Goal: Communication & Community: Answer question/provide support

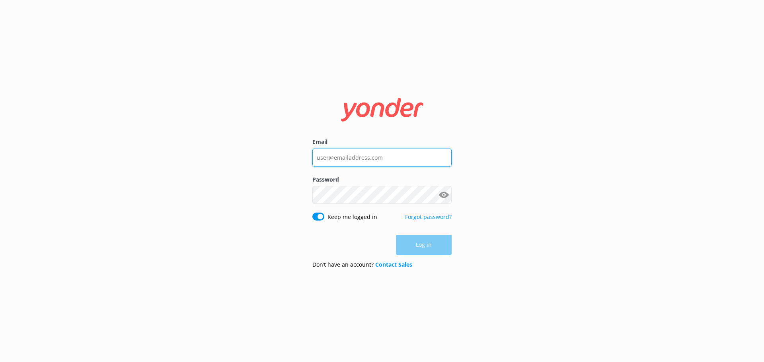
type input "[EMAIL_ADDRESS][DOMAIN_NAME]"
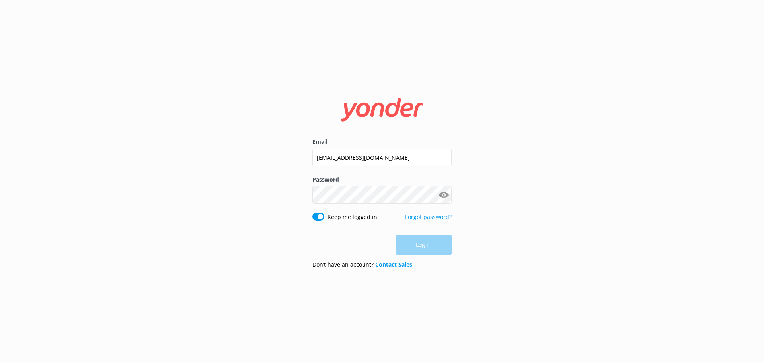
drag, startPoint x: 0, startPoint y: 0, endPoint x: 419, endPoint y: 251, distance: 488.4
click at [419, 251] on div "Log in" at bounding box center [381, 245] width 139 height 20
click at [419, 251] on button "Log in" at bounding box center [424, 245] width 56 height 20
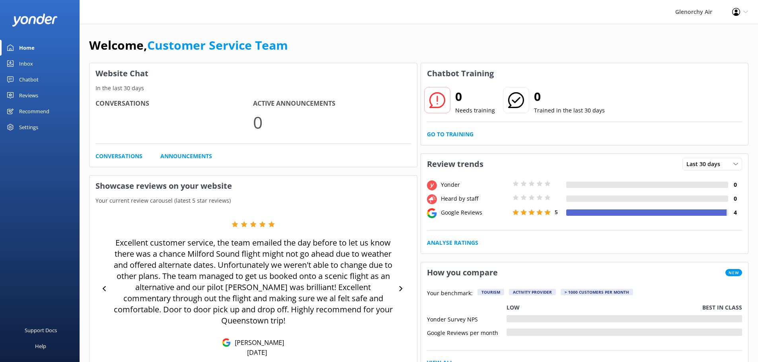
click at [39, 67] on link "Inbox" at bounding box center [40, 64] width 80 height 16
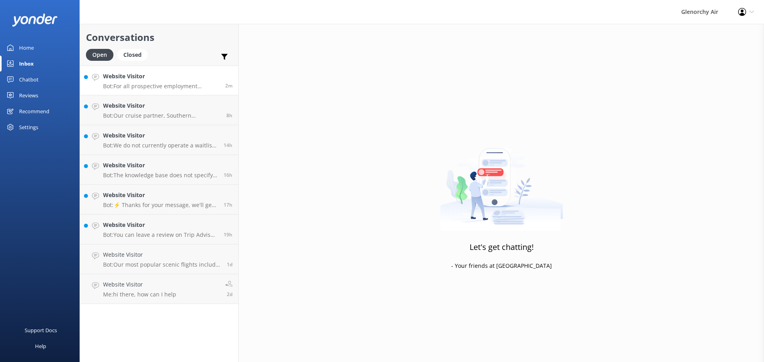
click at [122, 80] on h4 "Website Visitor" at bounding box center [161, 76] width 116 height 9
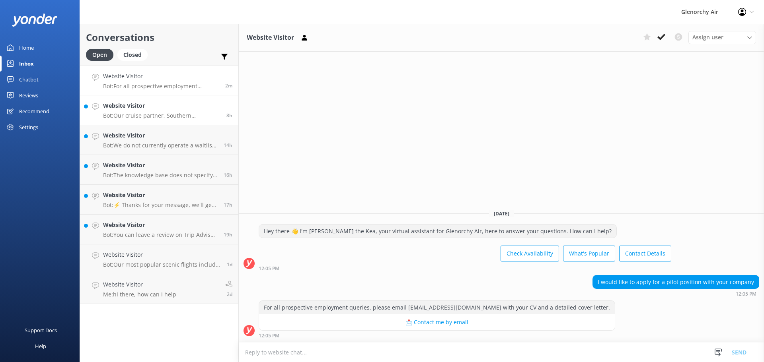
click at [124, 109] on h4 "Website Visitor" at bounding box center [161, 105] width 117 height 9
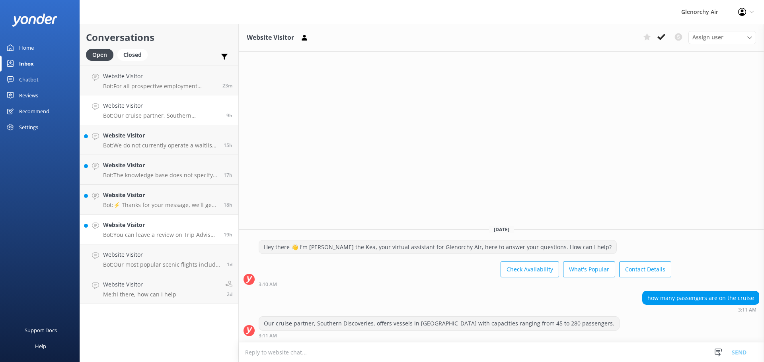
click at [189, 235] on p "Bot: You can leave a review on Trip Advisor or Google Reviews. Alternatively, y…" at bounding box center [160, 234] width 115 height 7
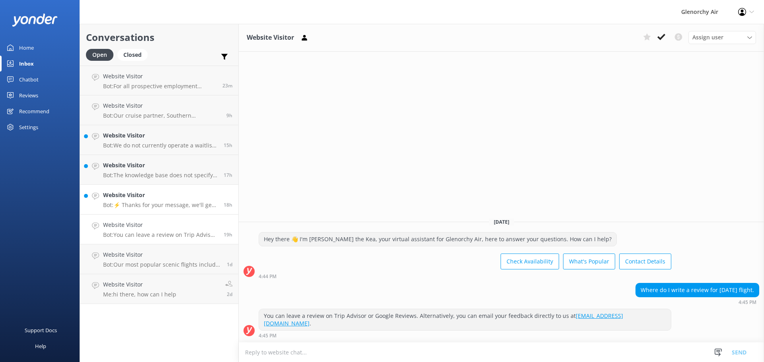
click at [184, 199] on h4 "Website Visitor" at bounding box center [160, 195] width 115 height 9
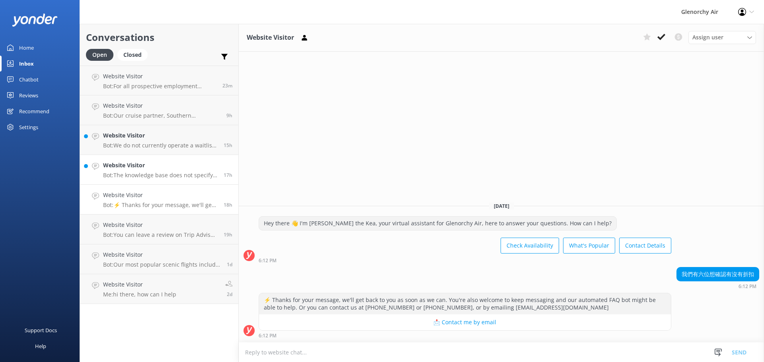
click at [182, 177] on p "Bot: The knowledge base does not specify the exact radius of [GEOGRAPHIC_DATA].…" at bounding box center [160, 175] width 115 height 7
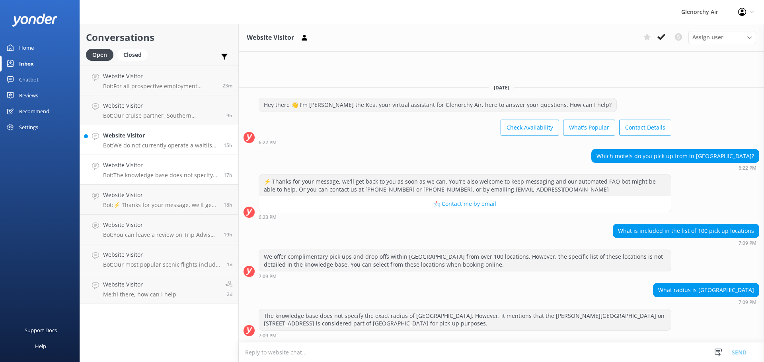
click at [166, 145] on p "Bot: We do not currently operate a waitlist, however, our team will do their be…" at bounding box center [160, 145] width 115 height 7
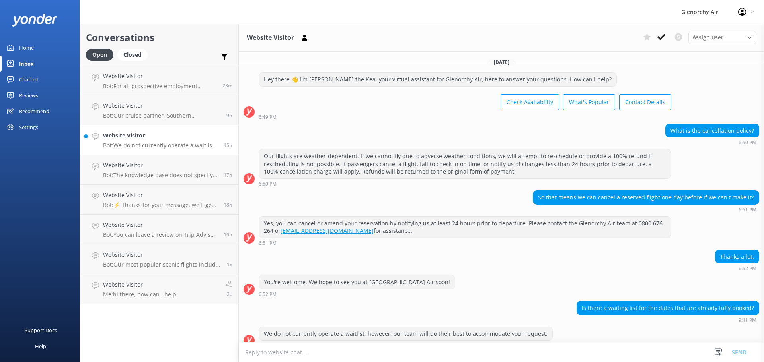
scroll to position [10, 0]
